Goal: Task Accomplishment & Management: Use online tool/utility

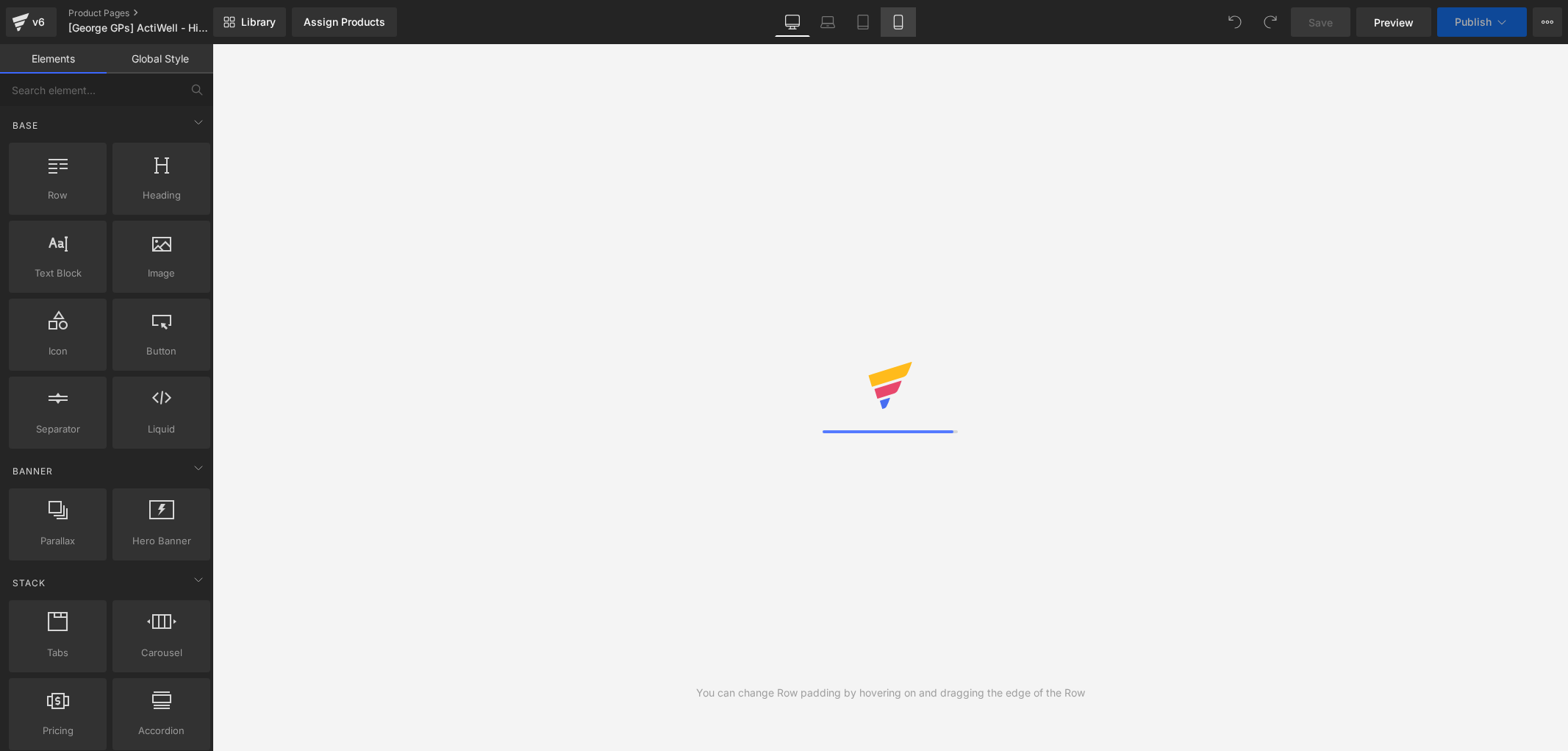
click at [894, 23] on icon at bounding box center [899, 22] width 15 height 15
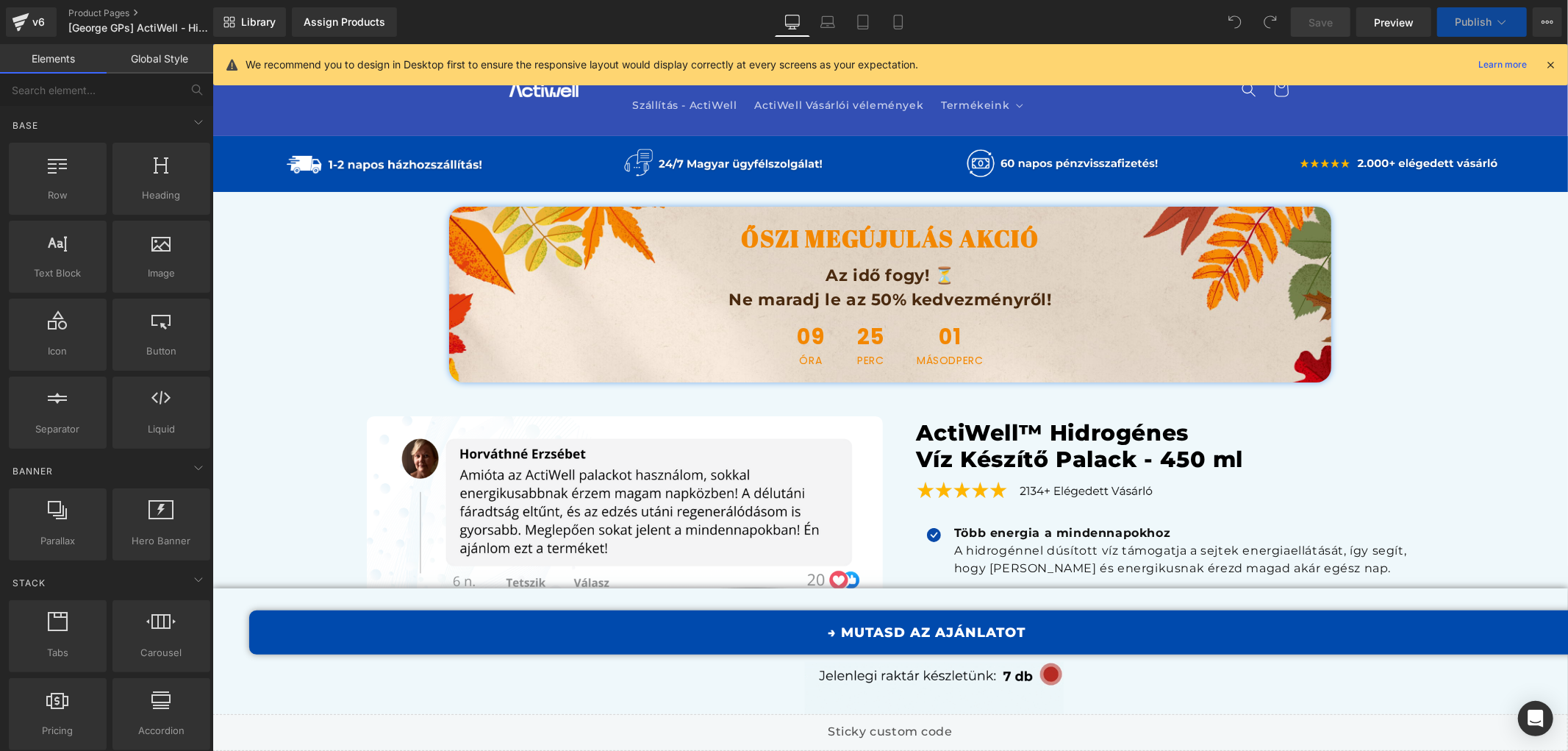
click at [895, 22] on icon at bounding box center [899, 22] width 15 height 15
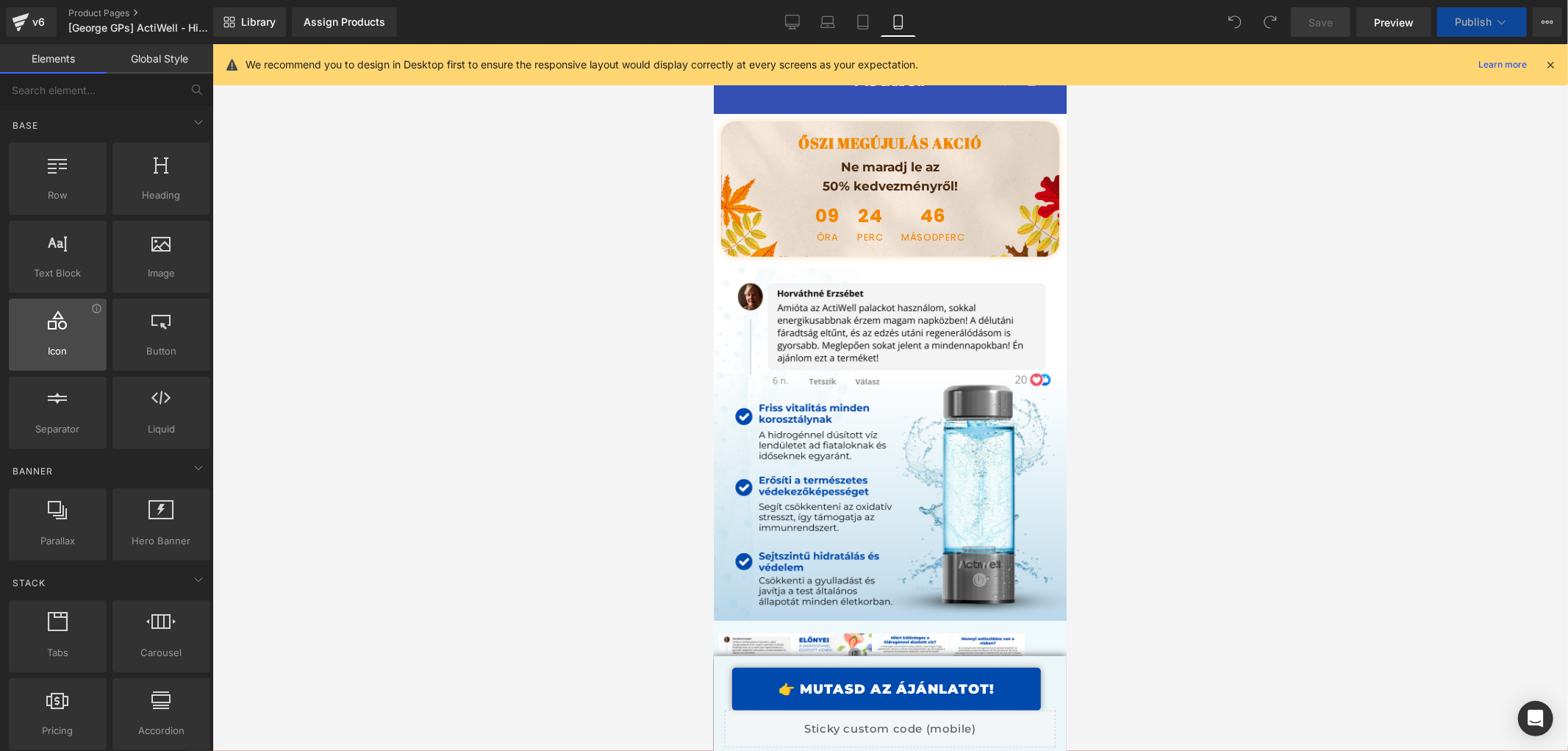
click at [1309, 288] on div at bounding box center [890, 397] width 1356 height 707
click at [1339, 418] on div at bounding box center [890, 397] width 1356 height 707
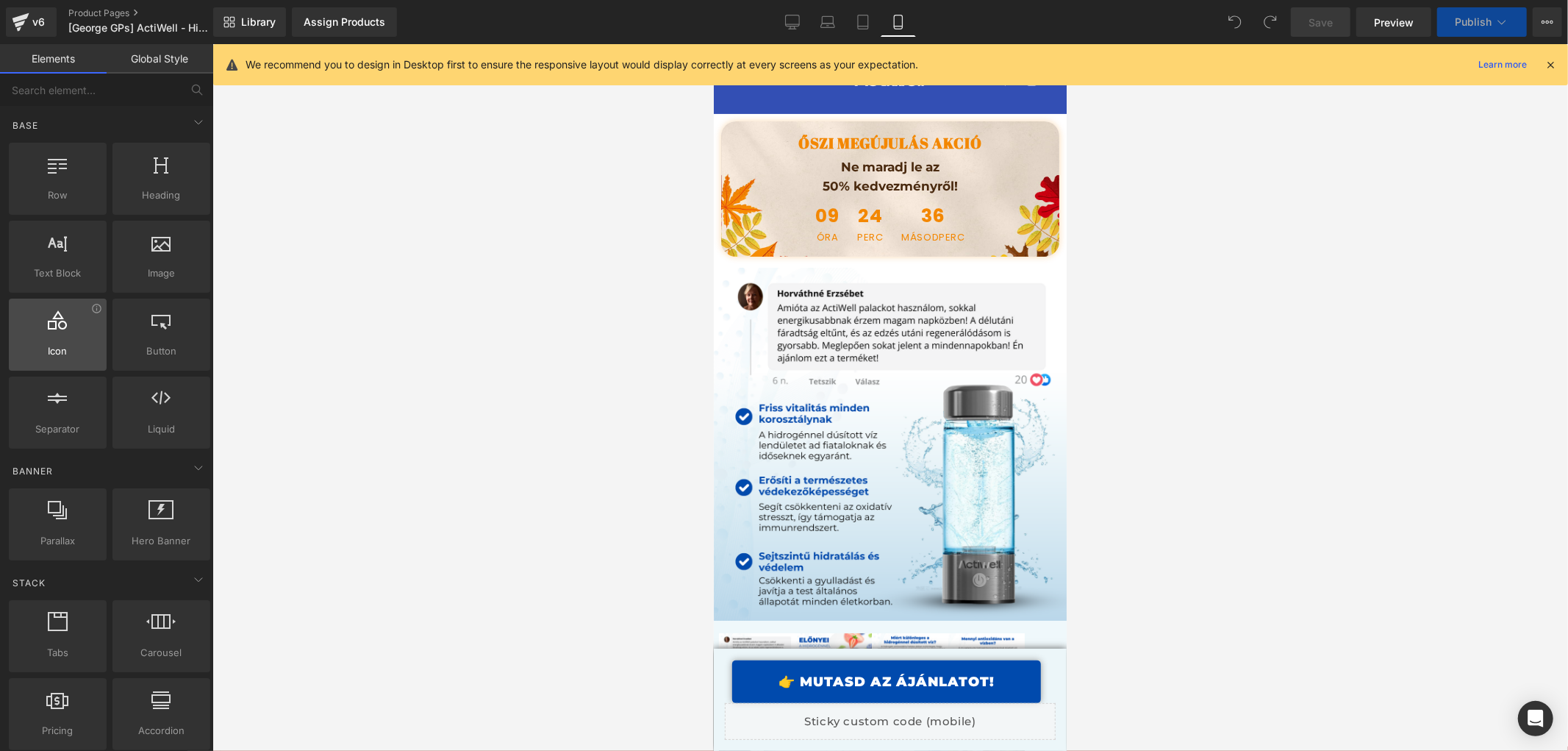
click at [1193, 288] on div at bounding box center [890, 397] width 1356 height 707
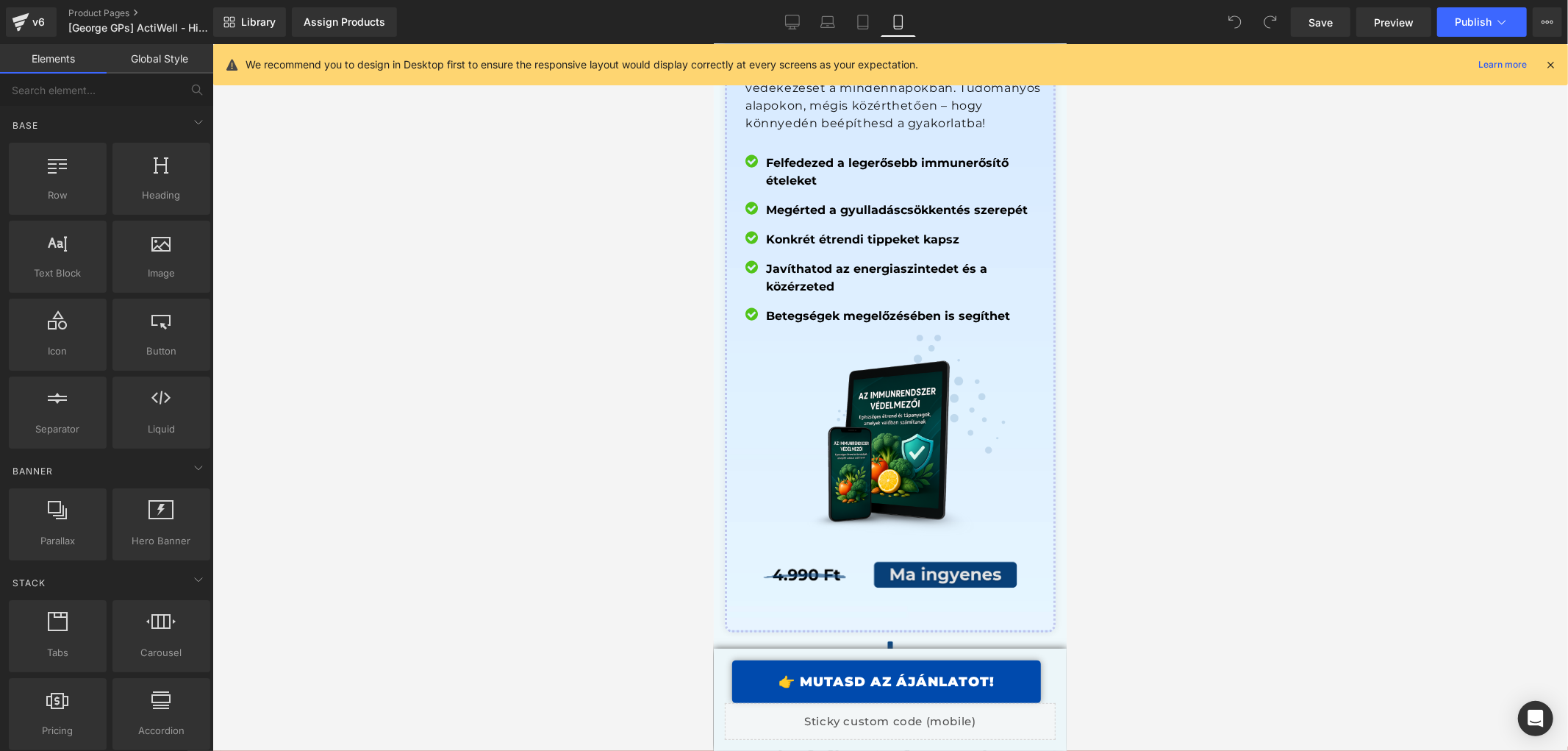
scroll to position [15345, 0]
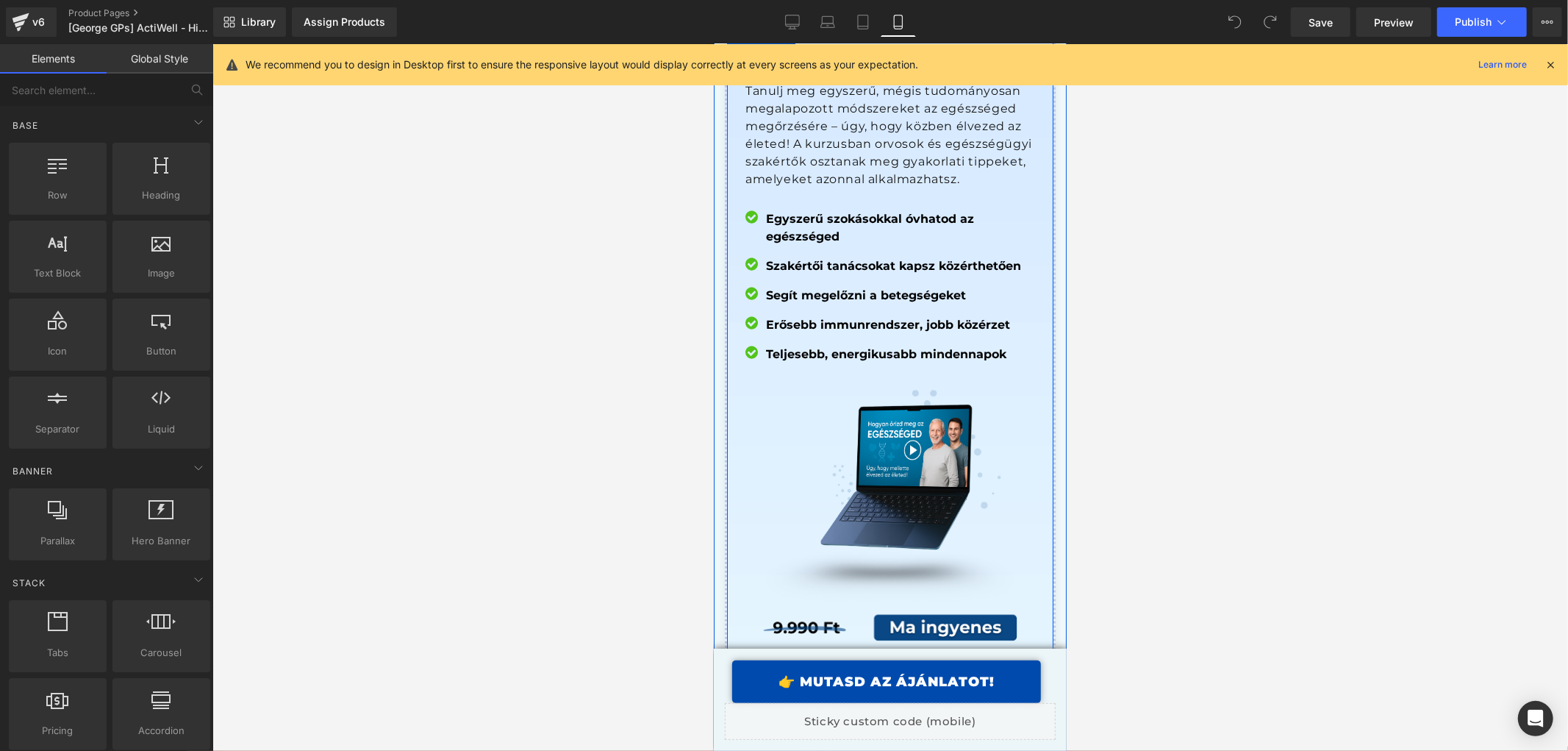
click at [826, 610] on div "Image" at bounding box center [893, 646] width 319 height 72
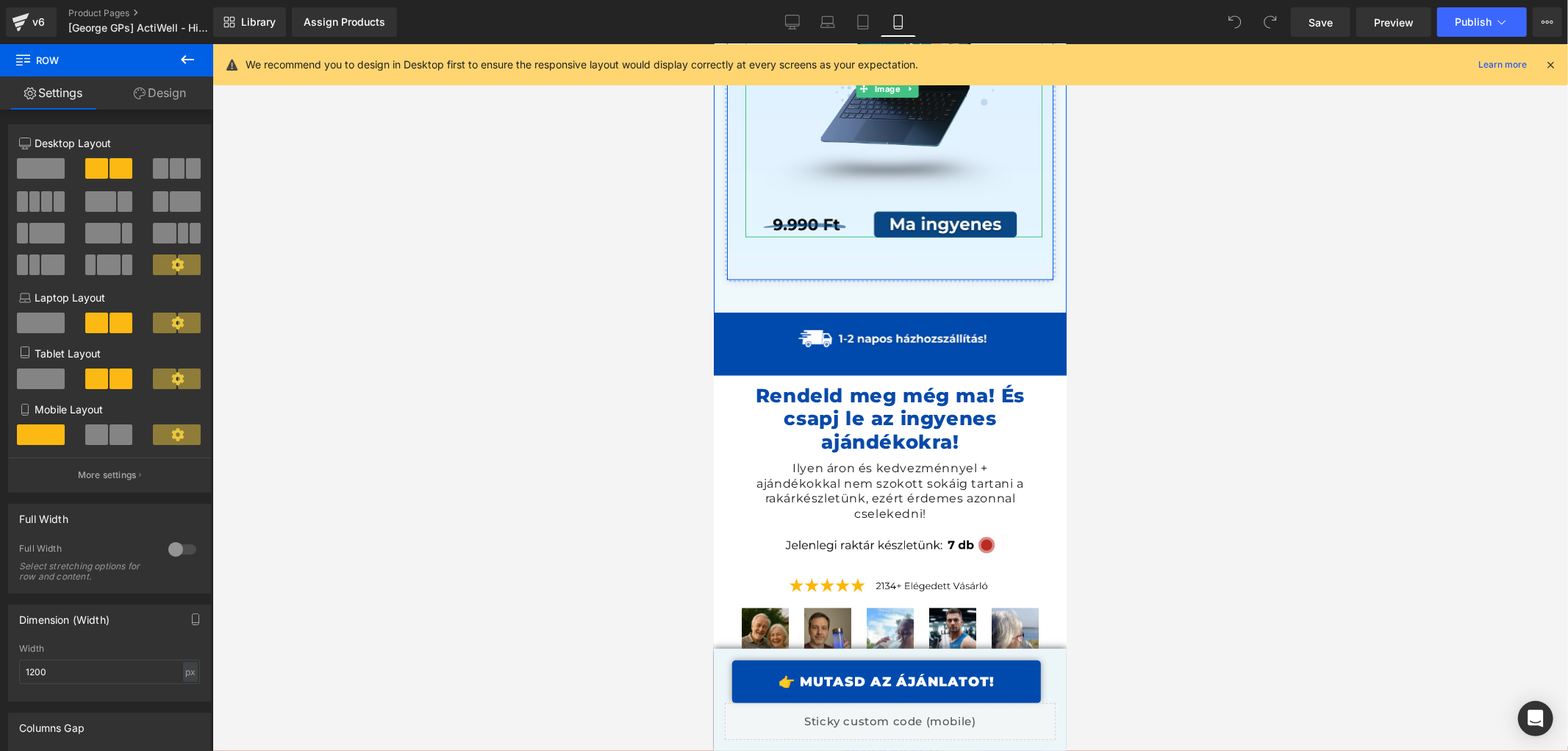
scroll to position [15753, 0]
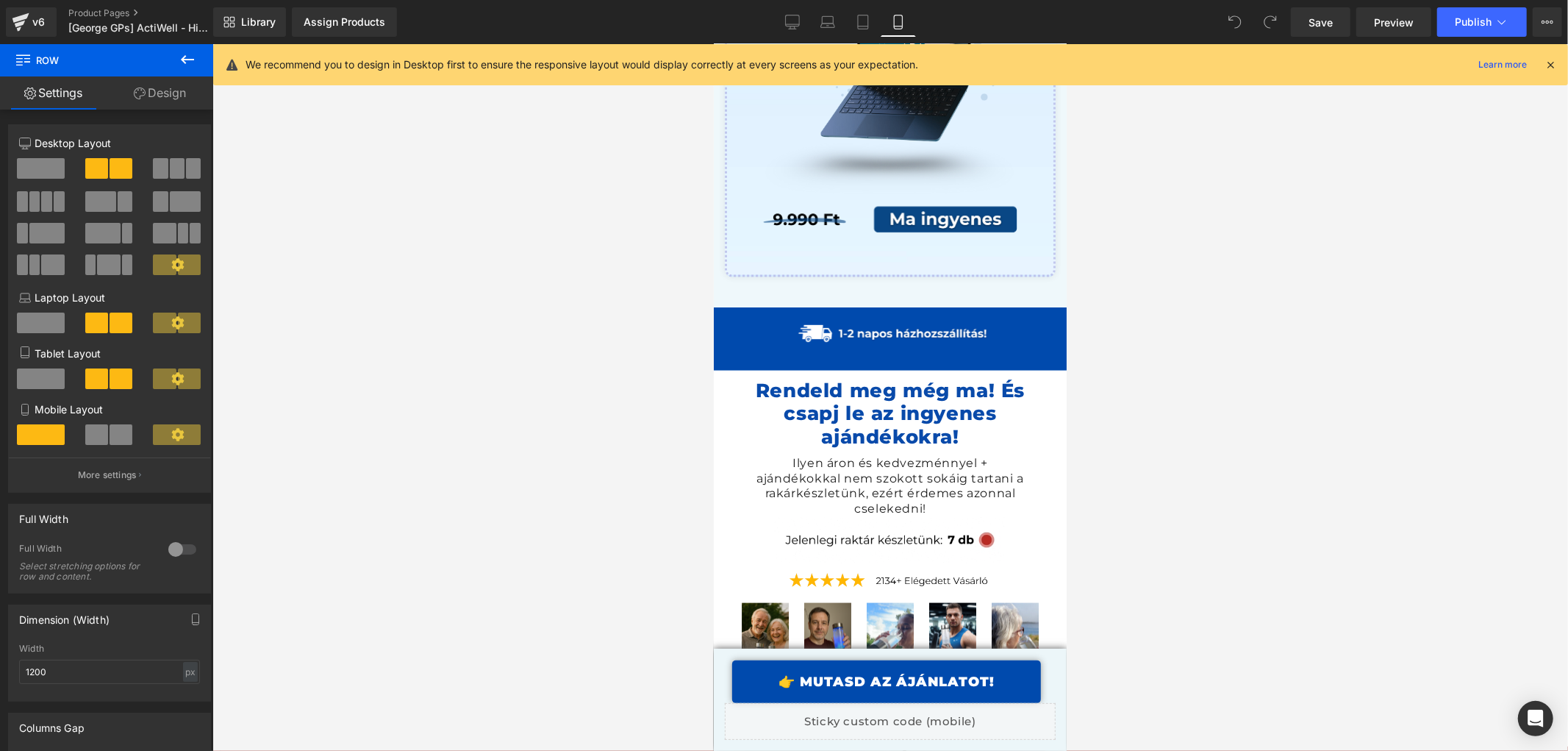
click at [841, 680] on link "👉 MUTASD AZ ÁJÁNLATOT!" at bounding box center [886, 681] width 309 height 42
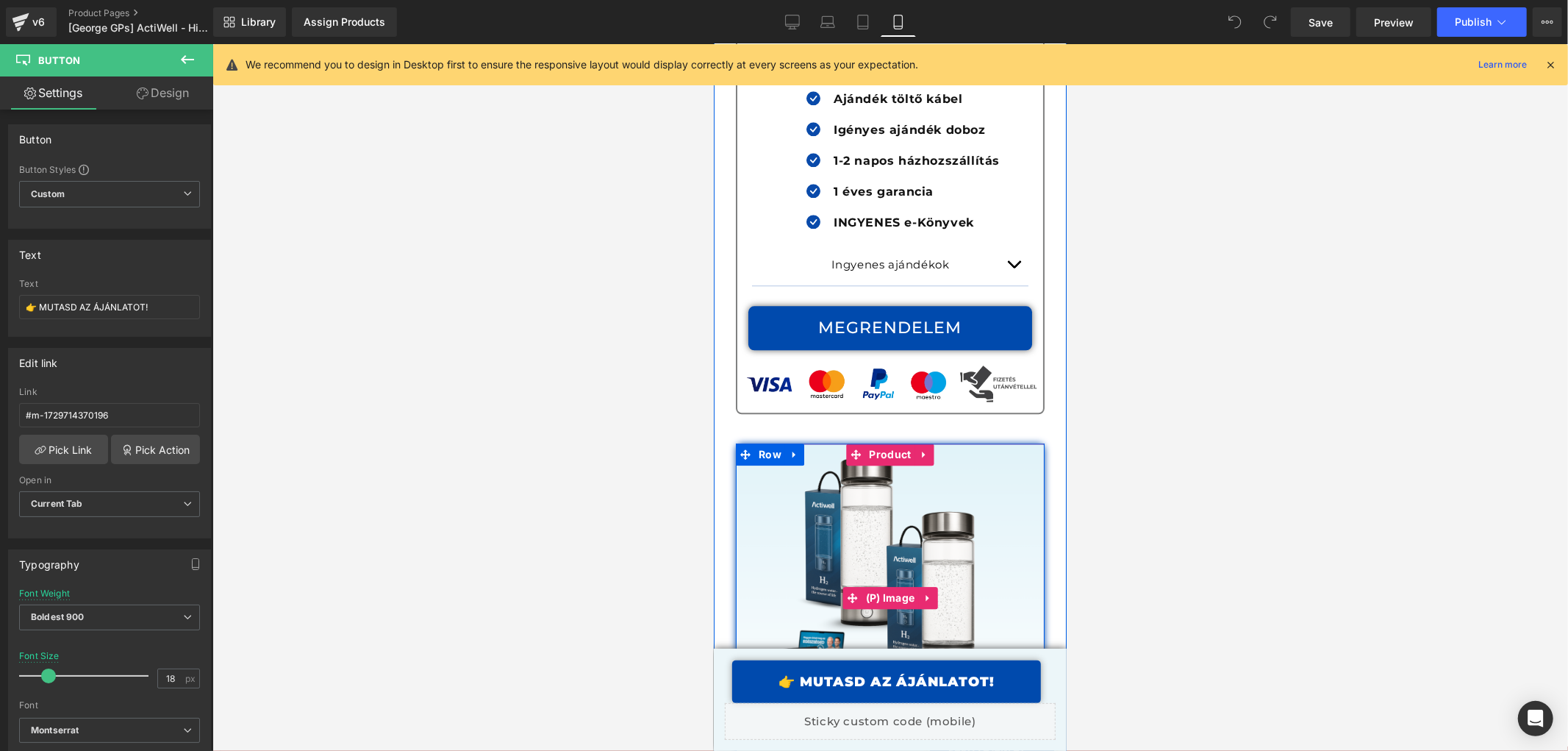
scroll to position [17033, 0]
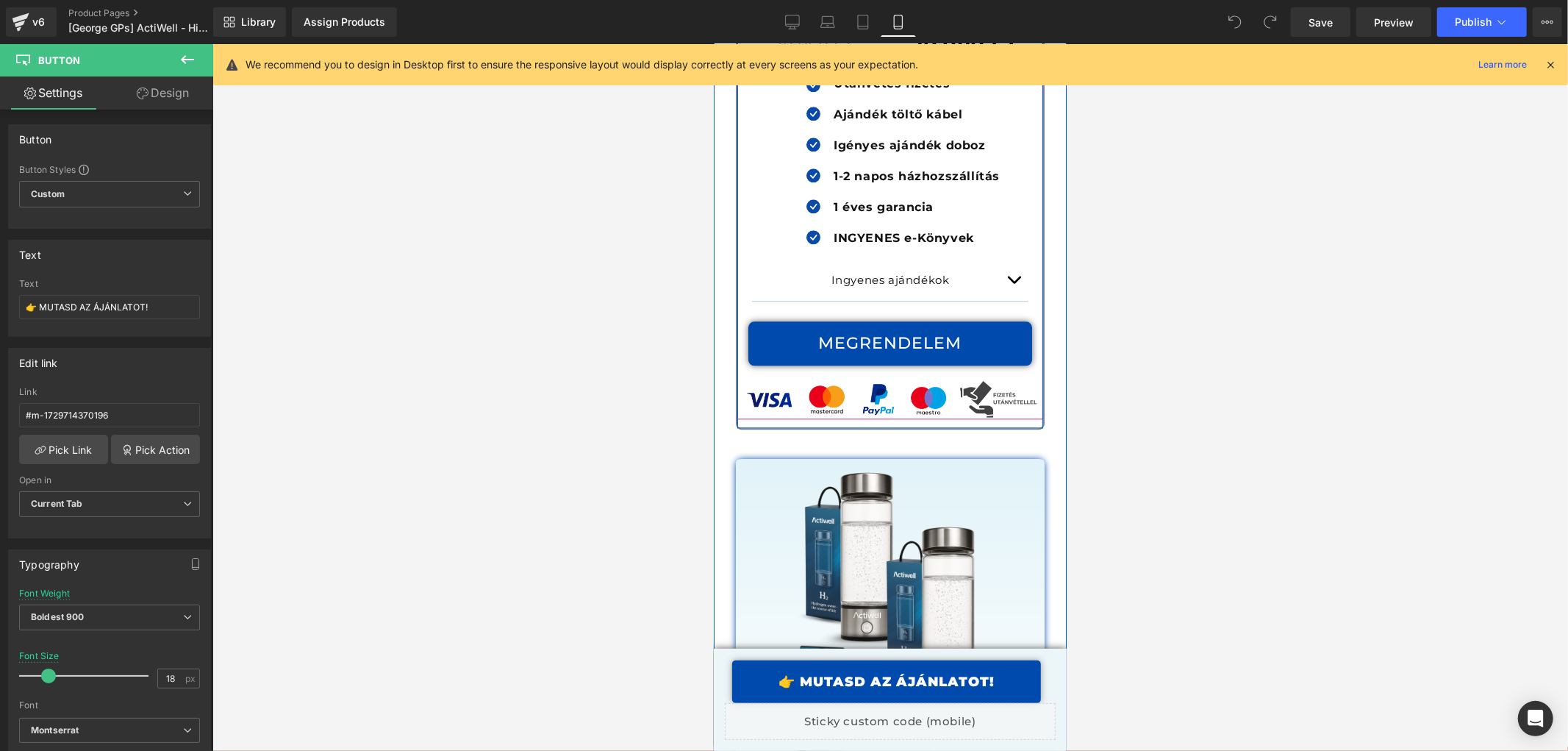
click at [908, 334] on span "(P) Cart Button" at bounding box center [889, 343] width 67 height 18
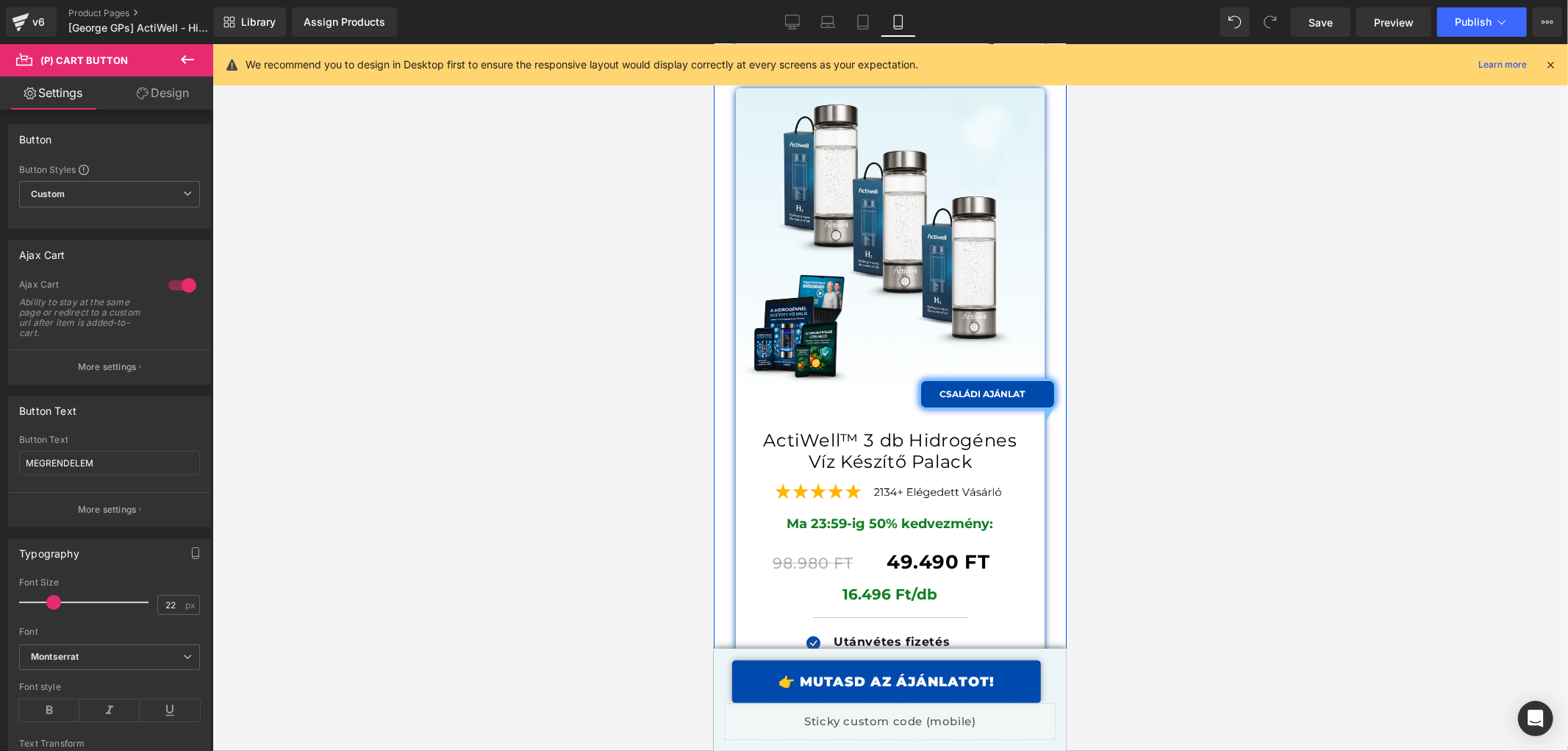
scroll to position [17933, 0]
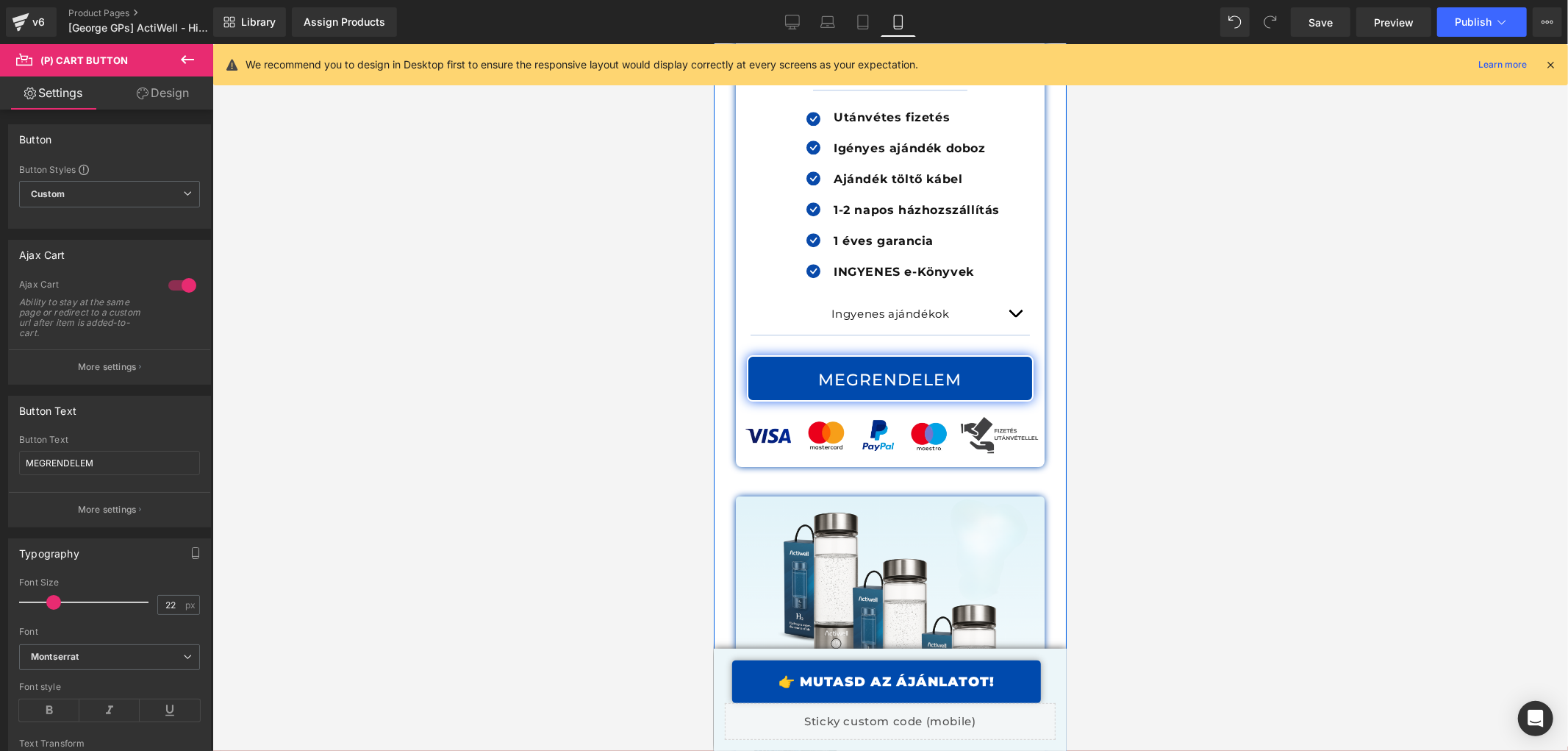
click at [825, 354] on div "MEGRENDELEM (P) Cart Button" at bounding box center [890, 377] width 287 height 46
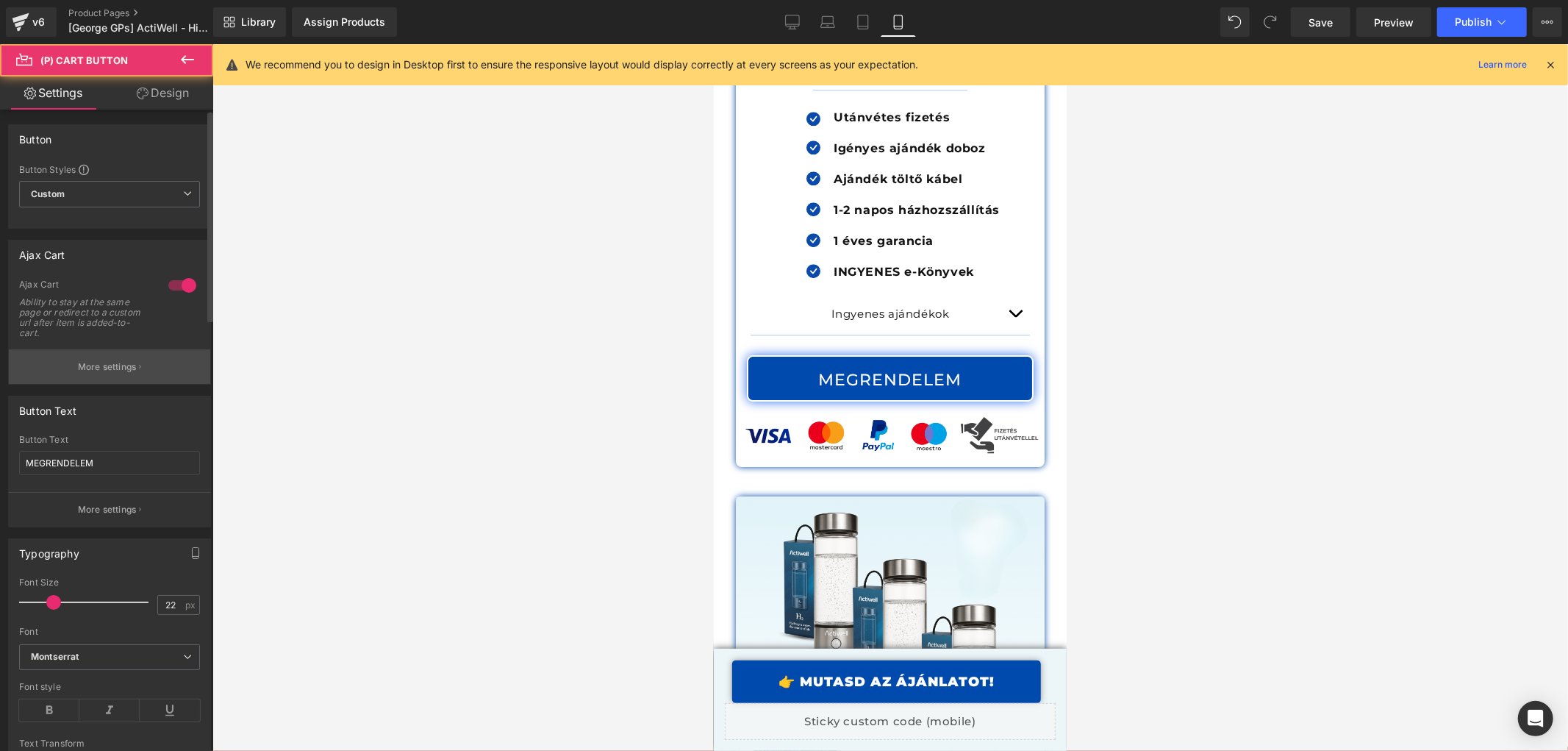
click at [116, 376] on button "More settings" at bounding box center [110, 367] width 201 height 35
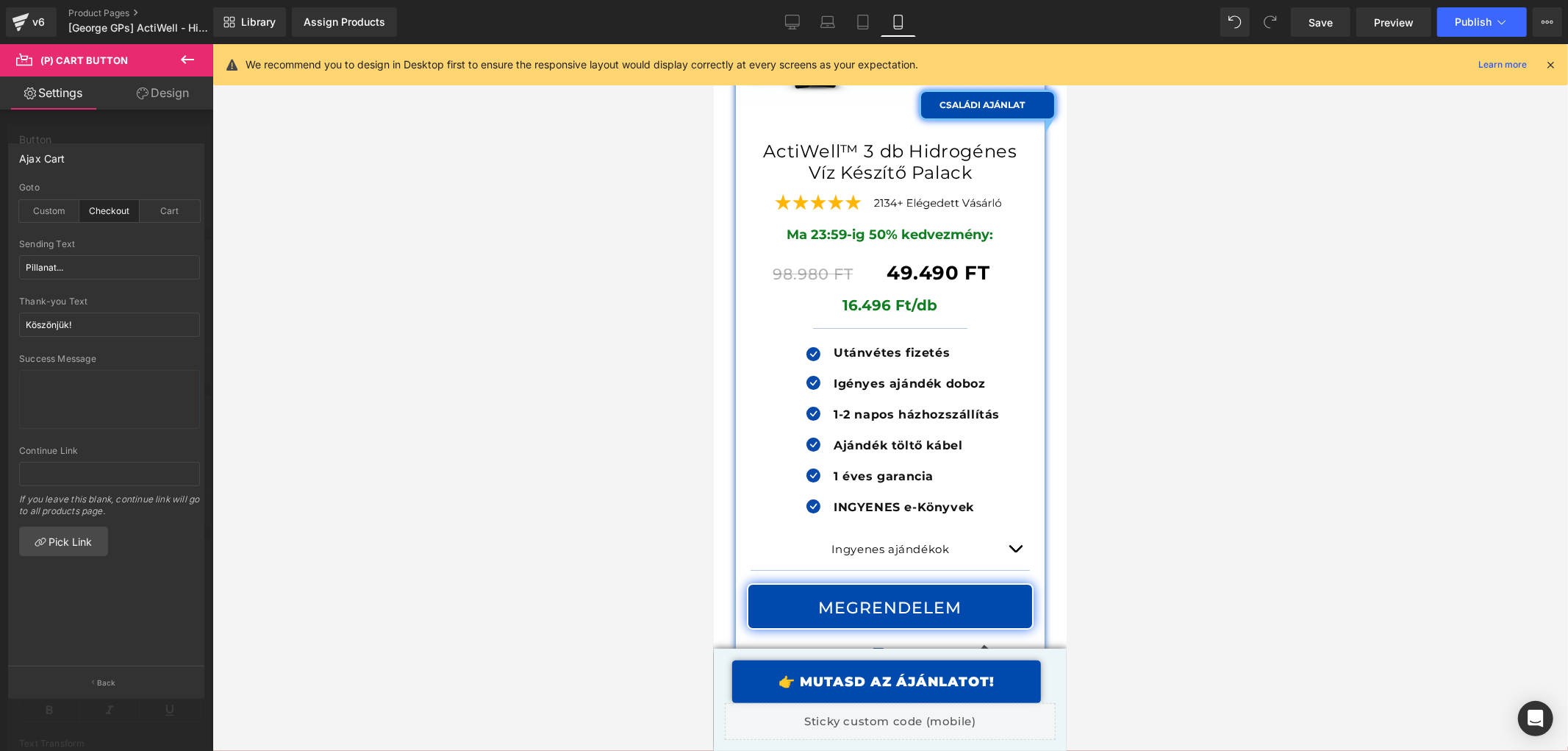
scroll to position [18669, 0]
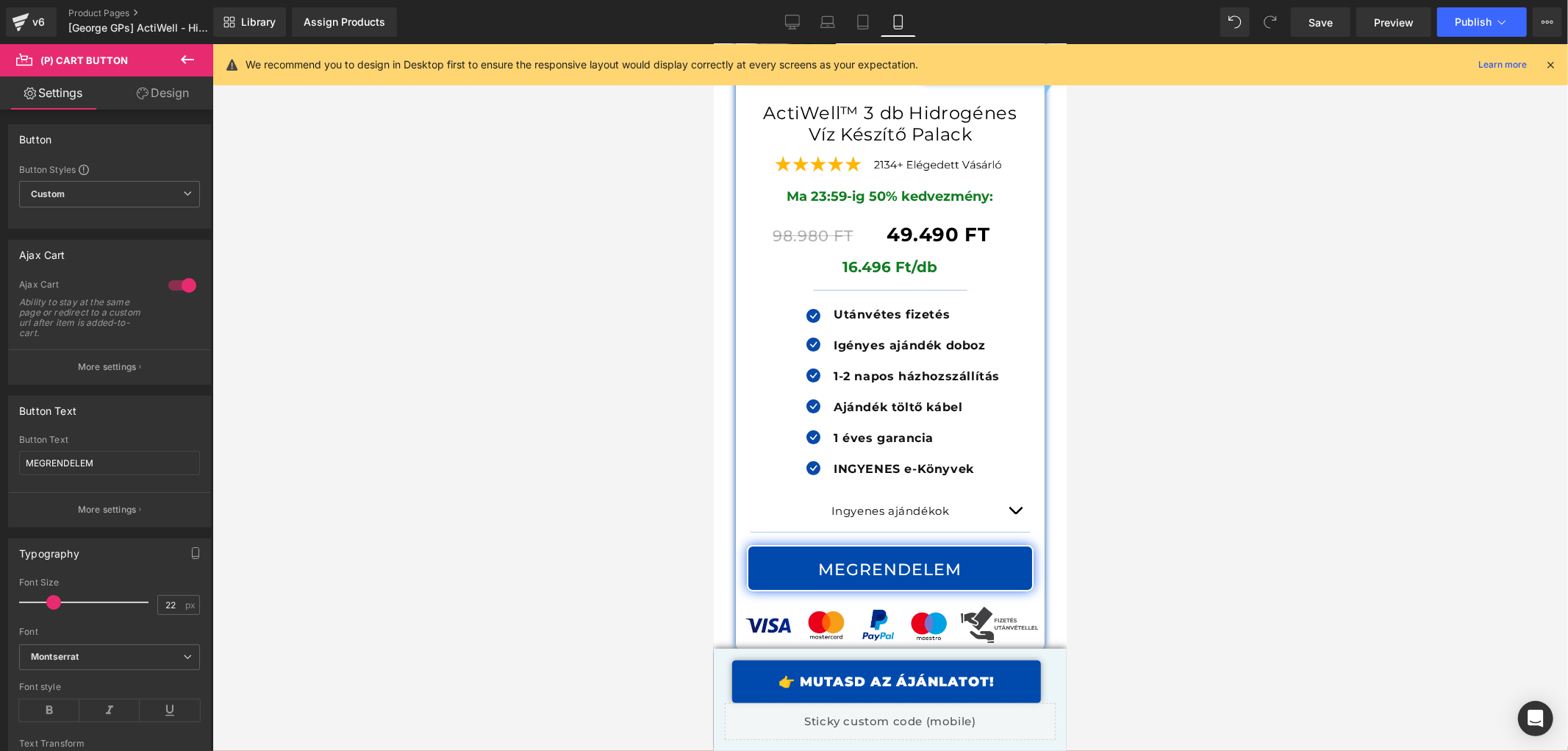
click at [836, 475] on div at bounding box center [890, 397] width 353 height 707
click at [97, 365] on p "More settings" at bounding box center [107, 367] width 58 height 13
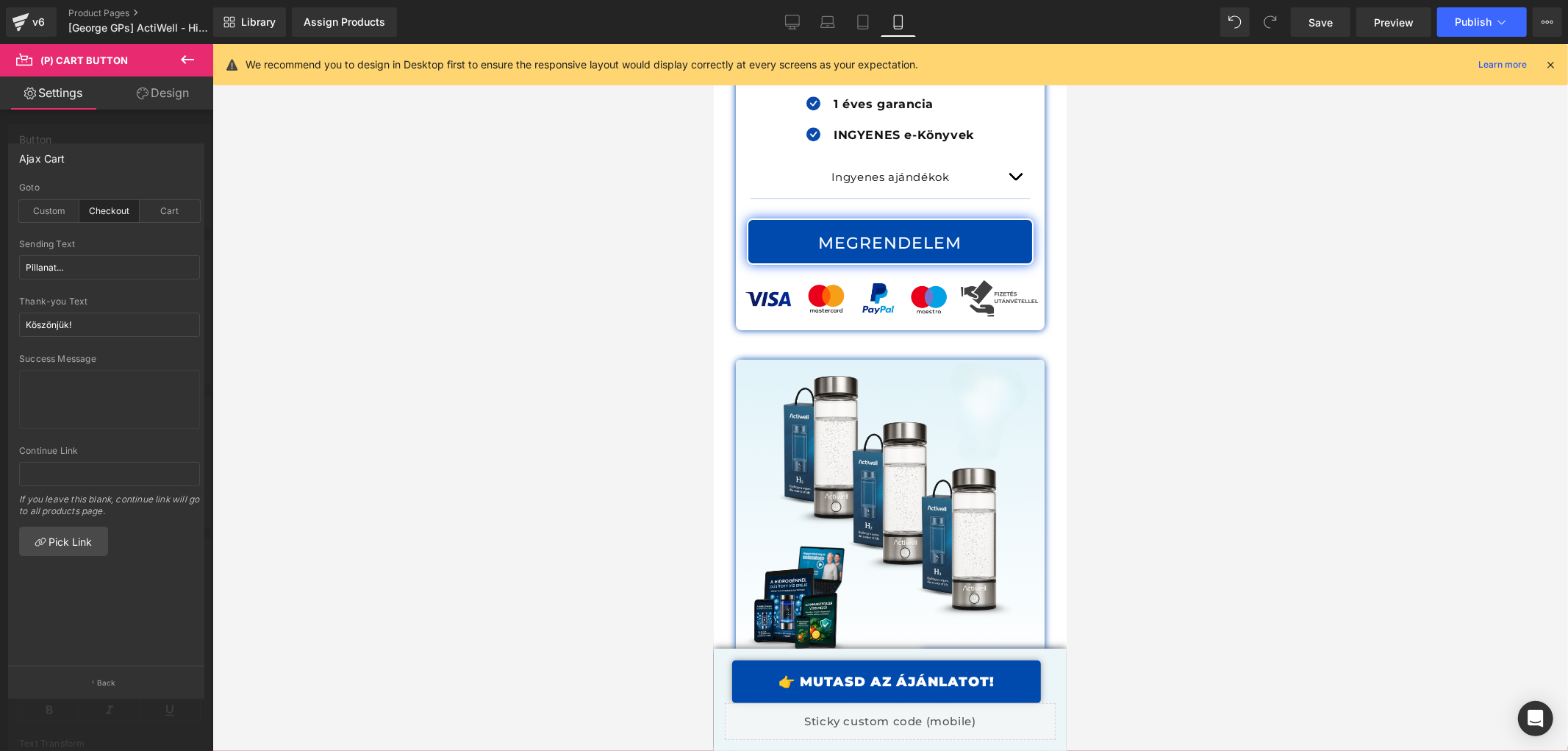
scroll to position [17769, 0]
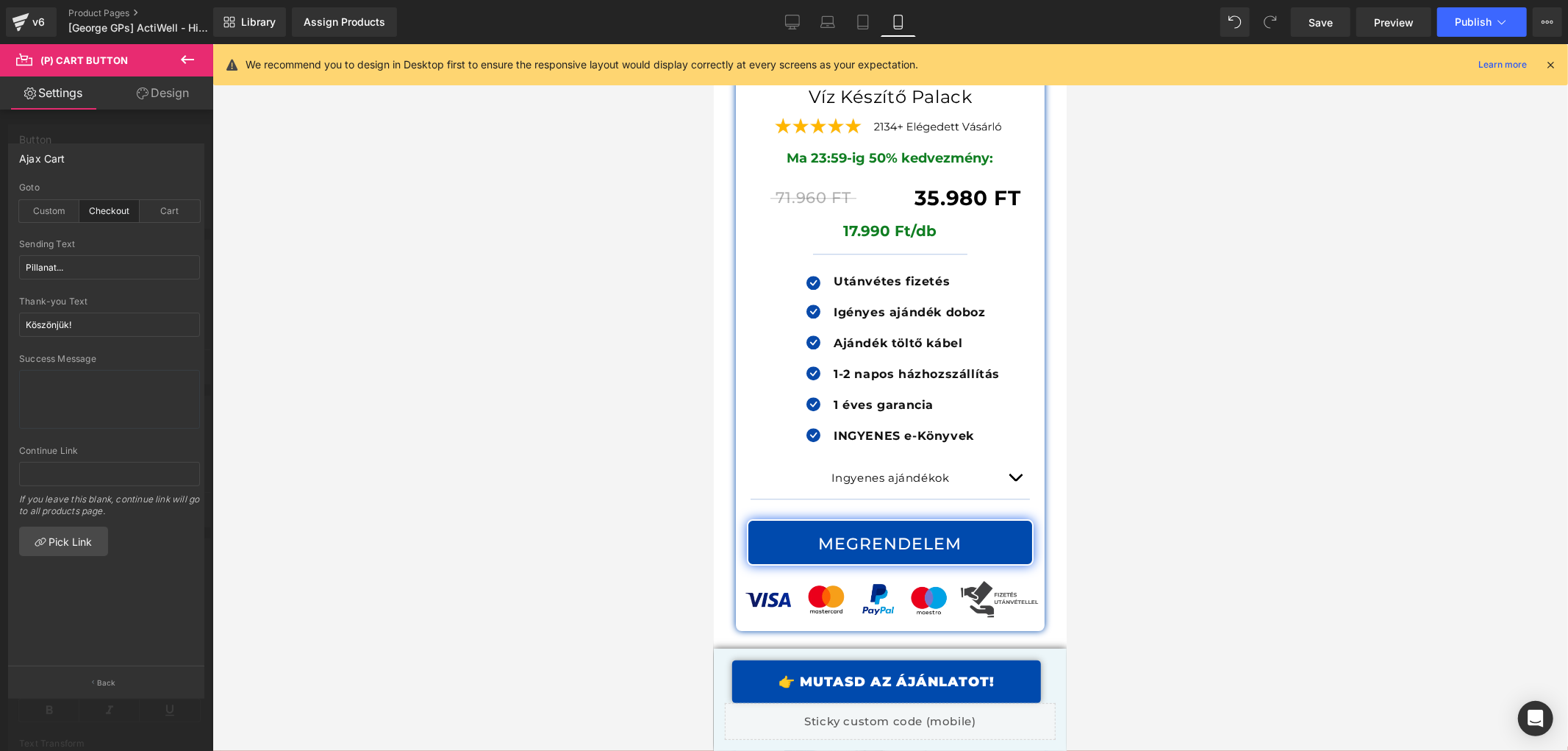
click at [743, 600] on div at bounding box center [890, 397] width 353 height 707
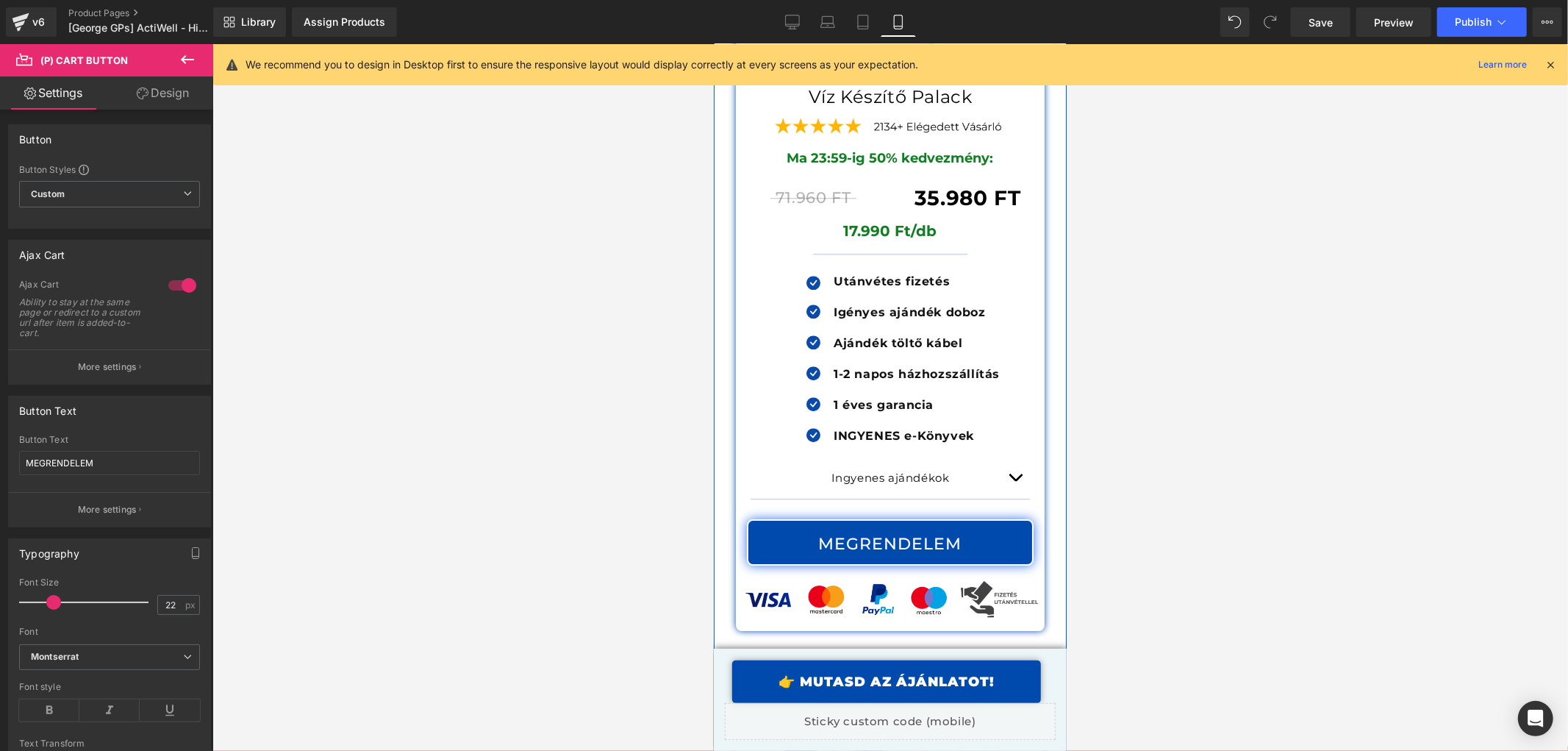
click at [755, 660] on span "Row" at bounding box center [769, 671] width 30 height 22
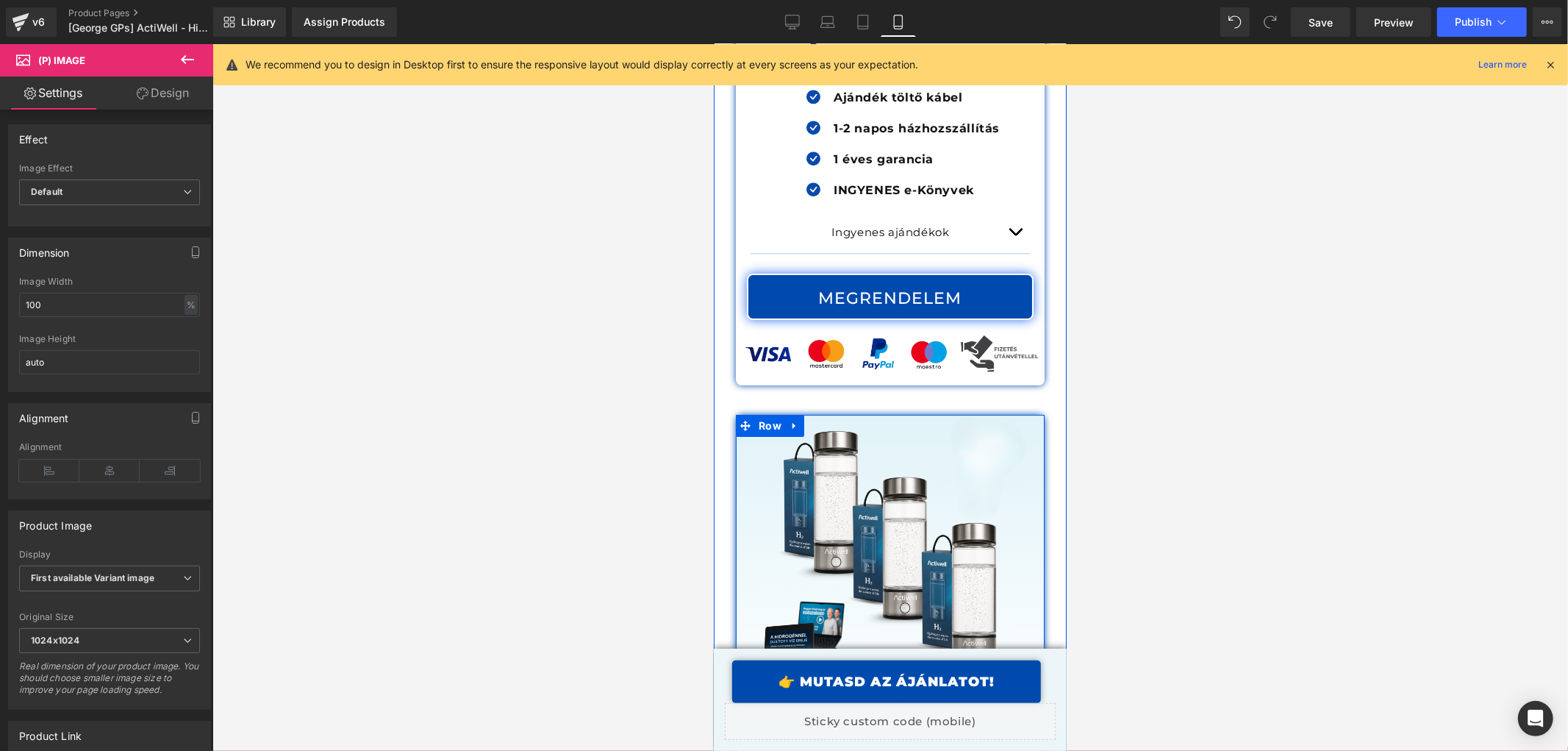
click at [933, 415] on img at bounding box center [890, 569] width 309 height 309
click at [887, 415] on span "Product" at bounding box center [889, 425] width 50 height 22
